Goal: Obtain resource: Download file/media

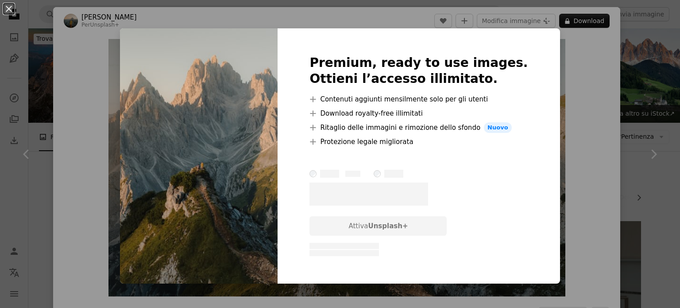
scroll to position [929, 0]
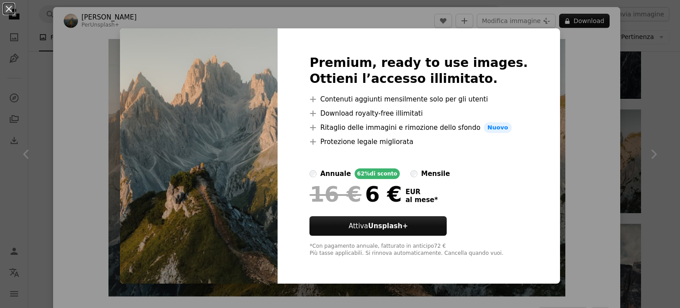
drag, startPoint x: 542, startPoint y: 77, endPoint x: 554, endPoint y: 77, distance: 12.4
click at [542, 77] on div "An X shape Premium, ready to use images. Ottieni l’accesso illimitato. A plus s…" at bounding box center [340, 154] width 680 height 308
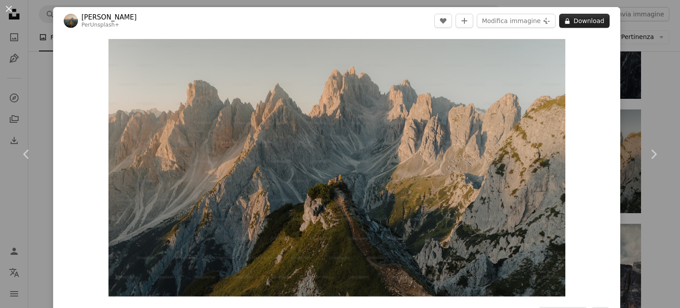
click at [583, 16] on button "A lock Download" at bounding box center [584, 21] width 50 height 14
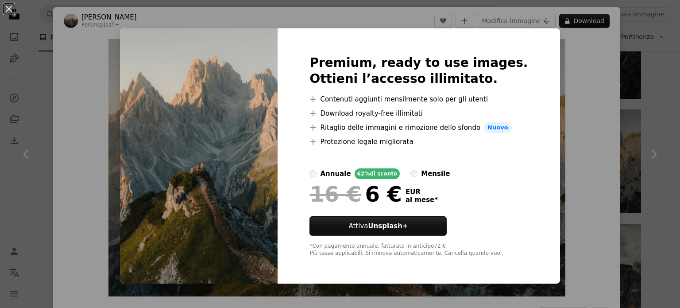
click at [228, 162] on img at bounding box center [199, 155] width 158 height 255
click at [577, 44] on div "An X shape Premium, ready to use images. Ottieni l’accesso illimitato. A plus s…" at bounding box center [340, 154] width 680 height 308
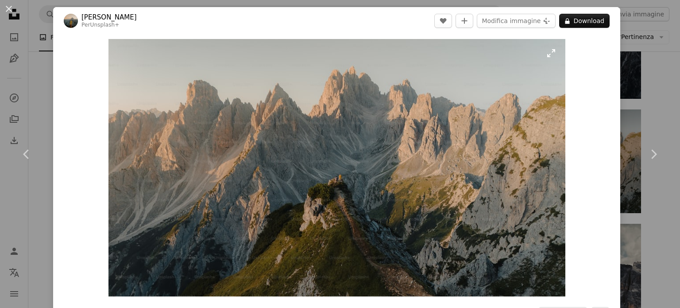
click at [249, 120] on img "Ingrandisci questa immagine" at bounding box center [336, 167] width 457 height 257
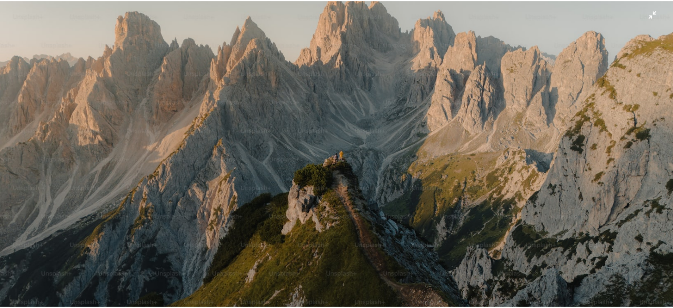
scroll to position [66, 0]
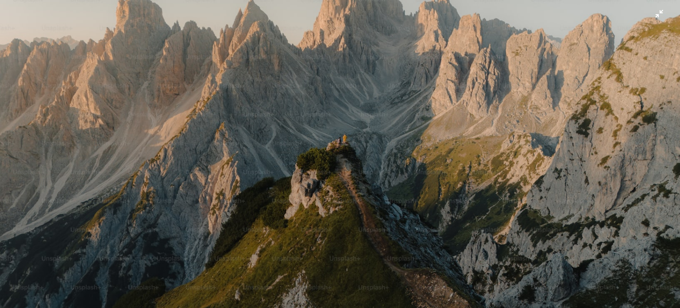
click at [21, 30] on img "Rimpicciolisci questa immagine" at bounding box center [340, 124] width 681 height 383
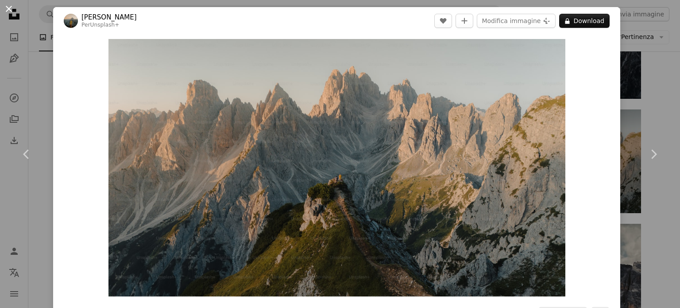
click at [12, 8] on button "An X shape" at bounding box center [9, 9] width 11 height 11
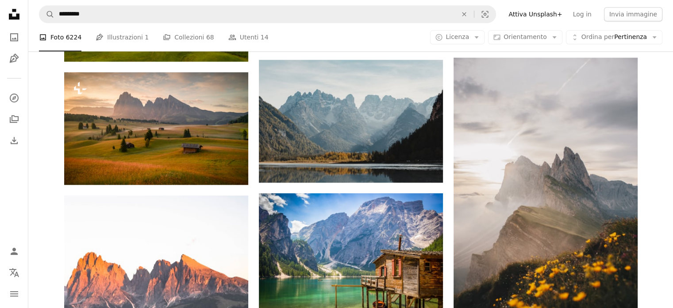
scroll to position [487, 0]
